Goal: Information Seeking & Learning: Learn about a topic

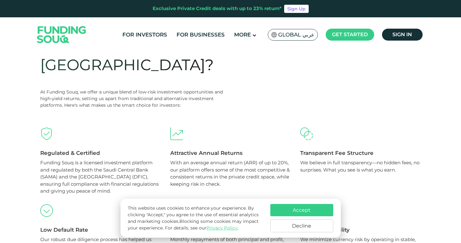
scroll to position [262, 0]
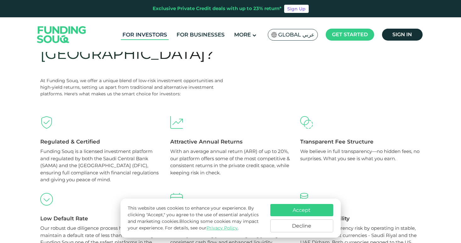
click at [155, 36] on link "For Investors" at bounding box center [145, 35] width 48 height 10
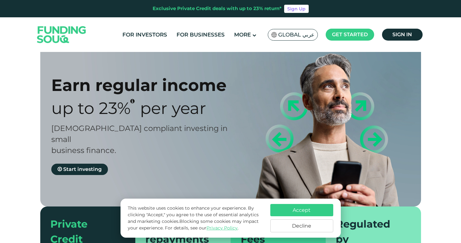
scroll to position [13, 0]
click at [306, 210] on button "Accept" at bounding box center [301, 210] width 63 height 12
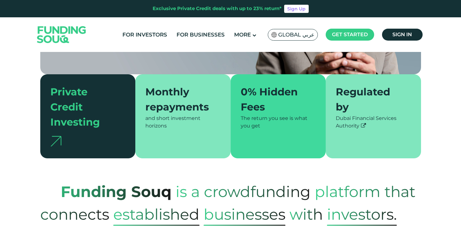
scroll to position [88, 0]
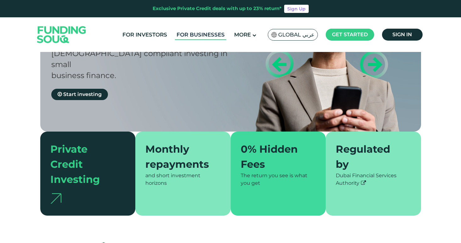
click at [206, 34] on link "For Businesses" at bounding box center [200, 35] width 51 height 10
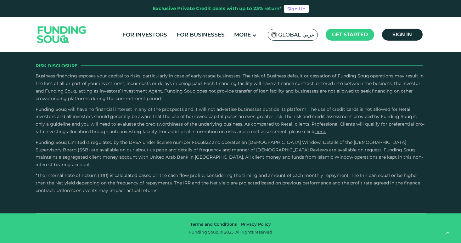
scroll to position [1037, 0]
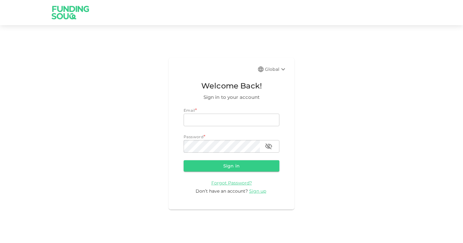
click at [70, 16] on img at bounding box center [70, 12] width 47 height 25
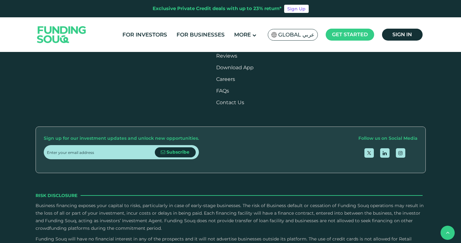
scroll to position [751, 0]
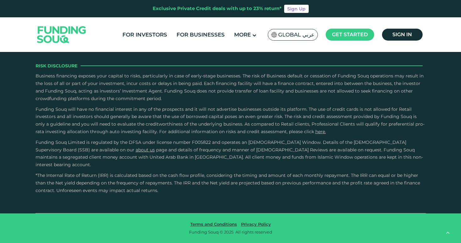
type tc-range-slider "4"
radio input "true"
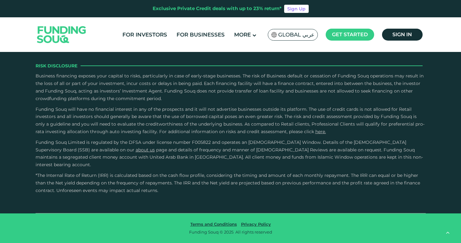
scroll to position [1496, 0]
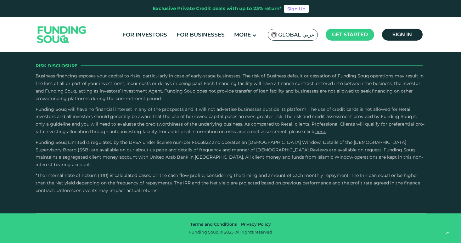
scroll to position [1712, 0]
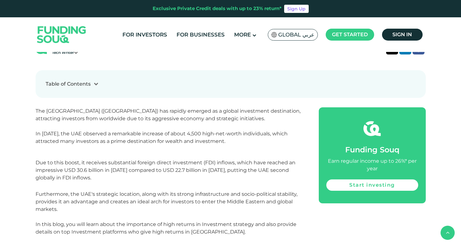
scroll to position [284, 0]
